Goal: Transaction & Acquisition: Purchase product/service

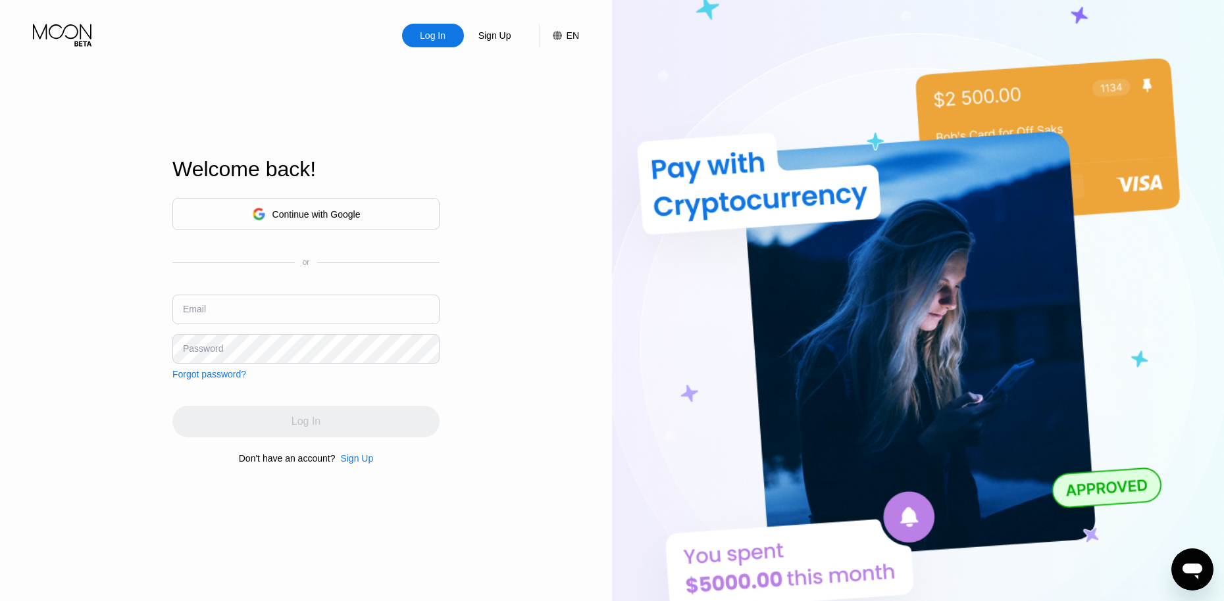
drag, startPoint x: 530, startPoint y: 591, endPoint x: 528, endPoint y: 584, distance: 7.5
click at [528, 590] on div "Log In Sign Up EN Language English Save Welcome back! Continue with Google or E…" at bounding box center [306, 330] width 612 height 661
click at [345, 209] on div "Continue with Google" at bounding box center [316, 214] width 88 height 11
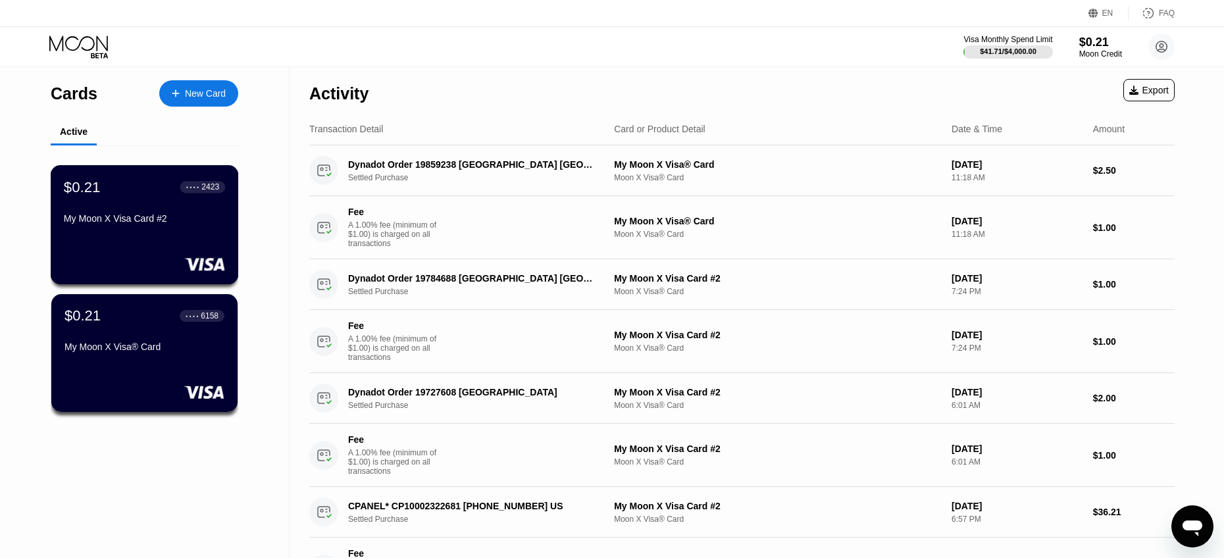
click at [126, 244] on div "$0.21 ● ● ● ● 2423 My Moon X Visa Card #2" at bounding box center [145, 224] width 188 height 119
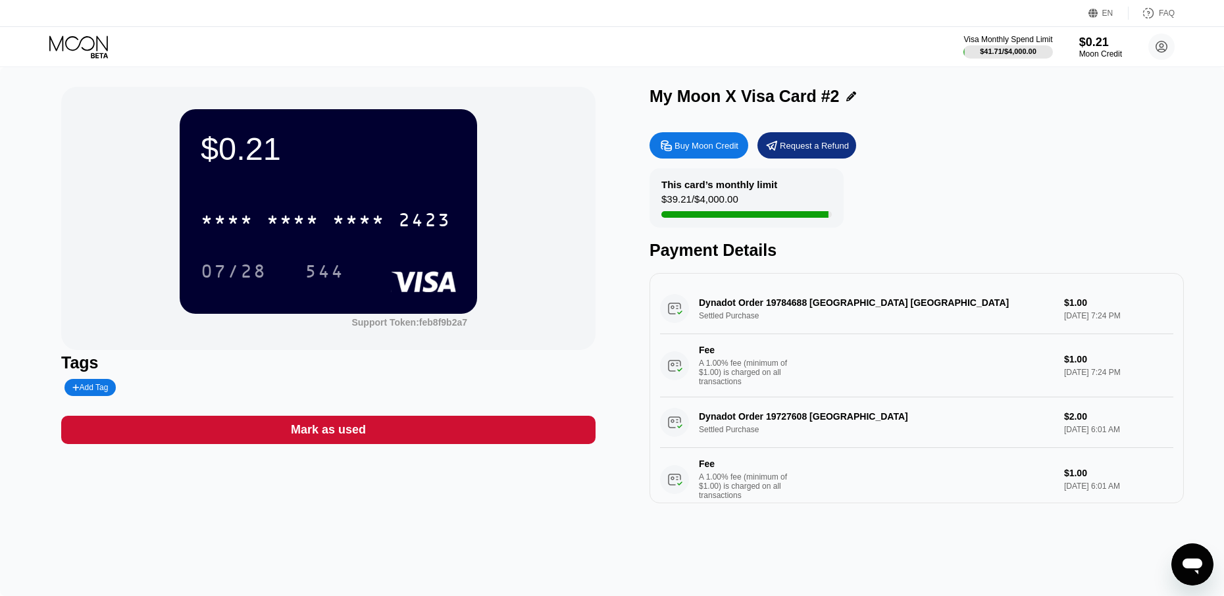
click at [697, 145] on div "Buy Moon Credit" at bounding box center [706, 145] width 64 height 11
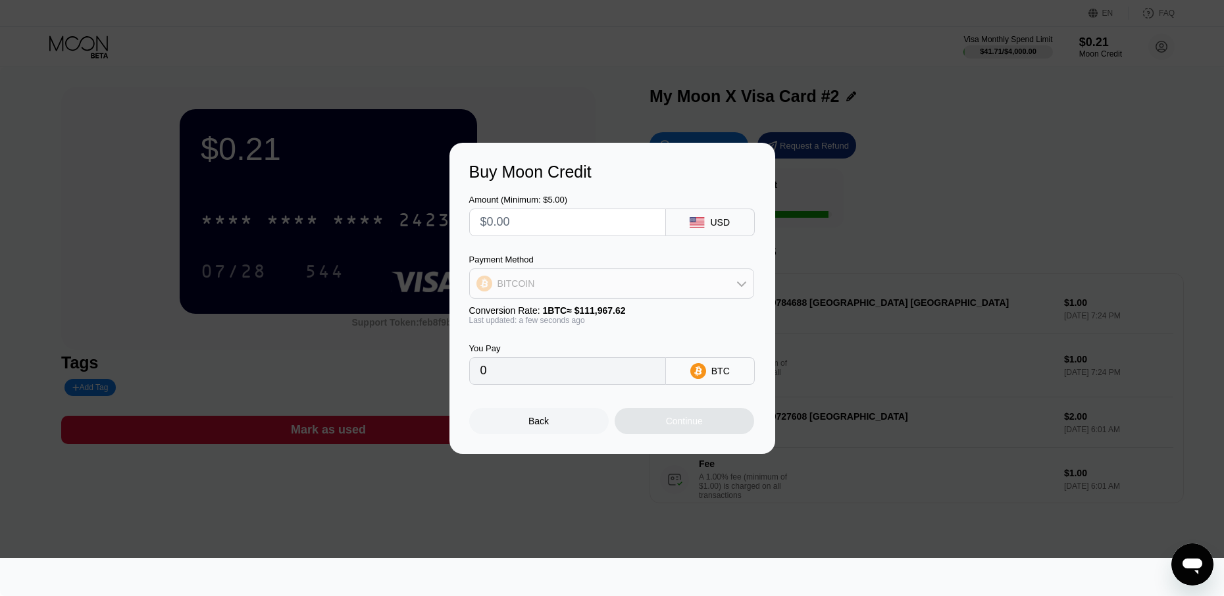
click at [697, 291] on div "BITCOIN" at bounding box center [612, 283] width 284 height 26
click at [587, 220] on input "text" at bounding box center [567, 222] width 174 height 26
type input "$5"
type input "0.00004466"
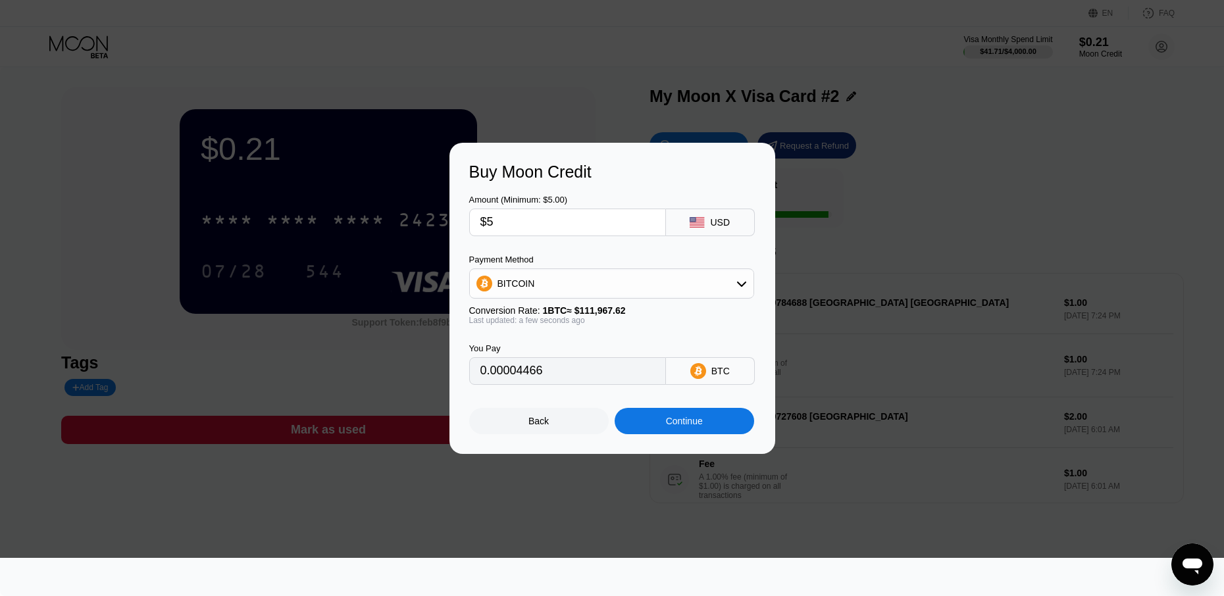
type input "$50"
type input "0.00044656"
type input "$50"
click at [653, 426] on div "Continue" at bounding box center [684, 421] width 139 height 26
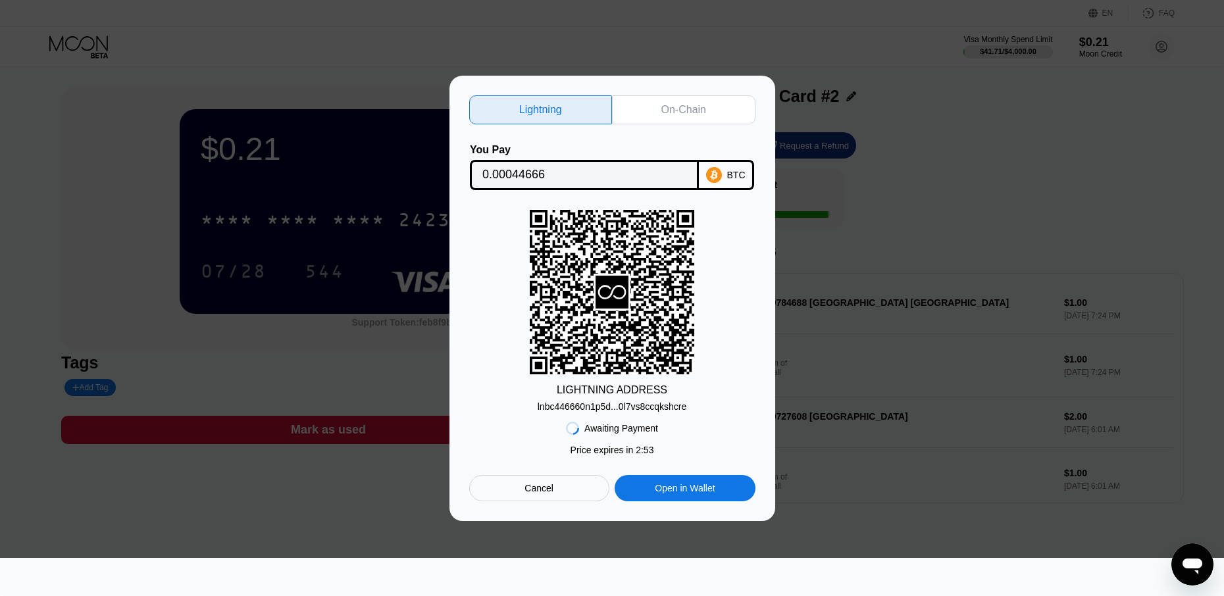
click at [668, 108] on div "On-Chain" at bounding box center [683, 109] width 45 height 13
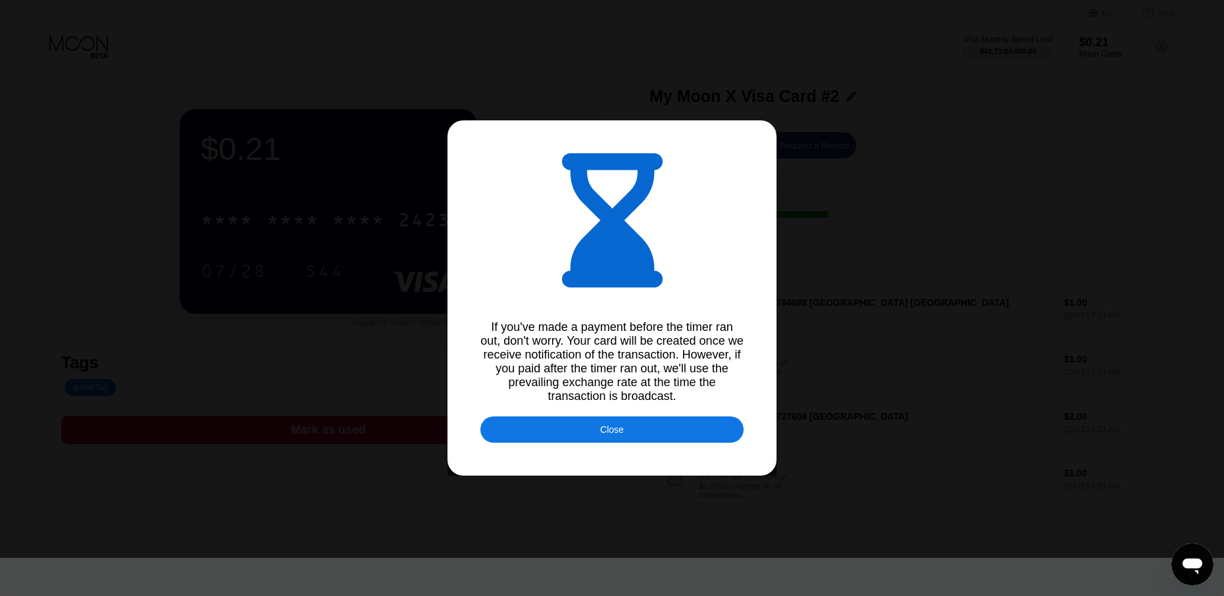
type input "0.00044609"
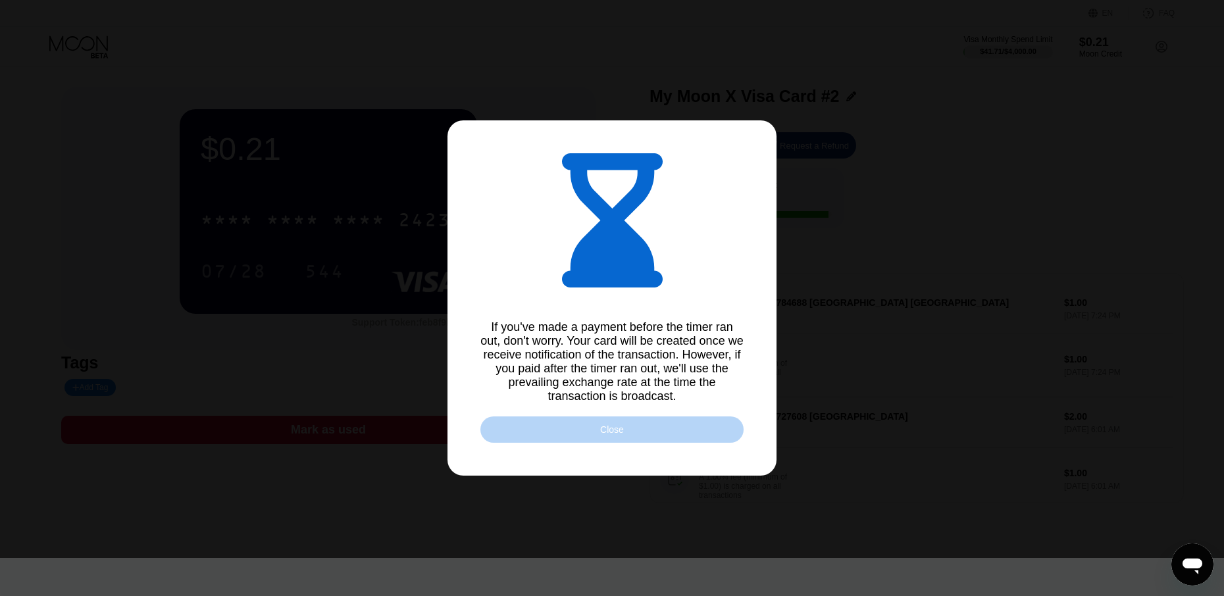
click at [576, 434] on div "Close" at bounding box center [611, 429] width 263 height 26
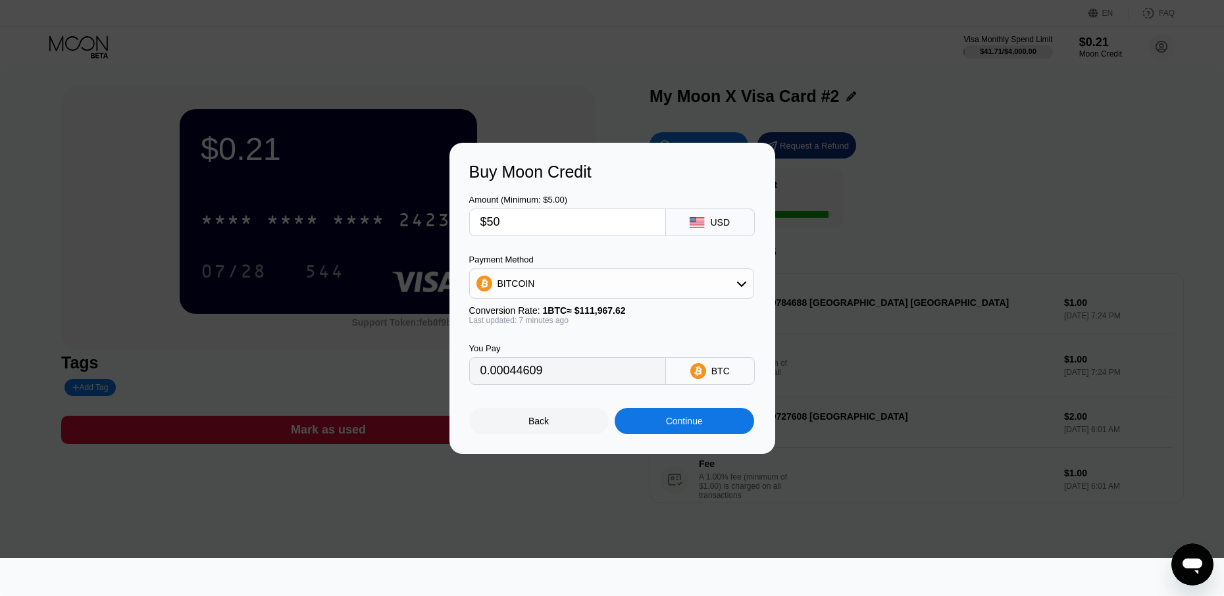
click at [546, 426] on div "Back" at bounding box center [538, 421] width 20 height 11
